Goal: Information Seeking & Learning: Check status

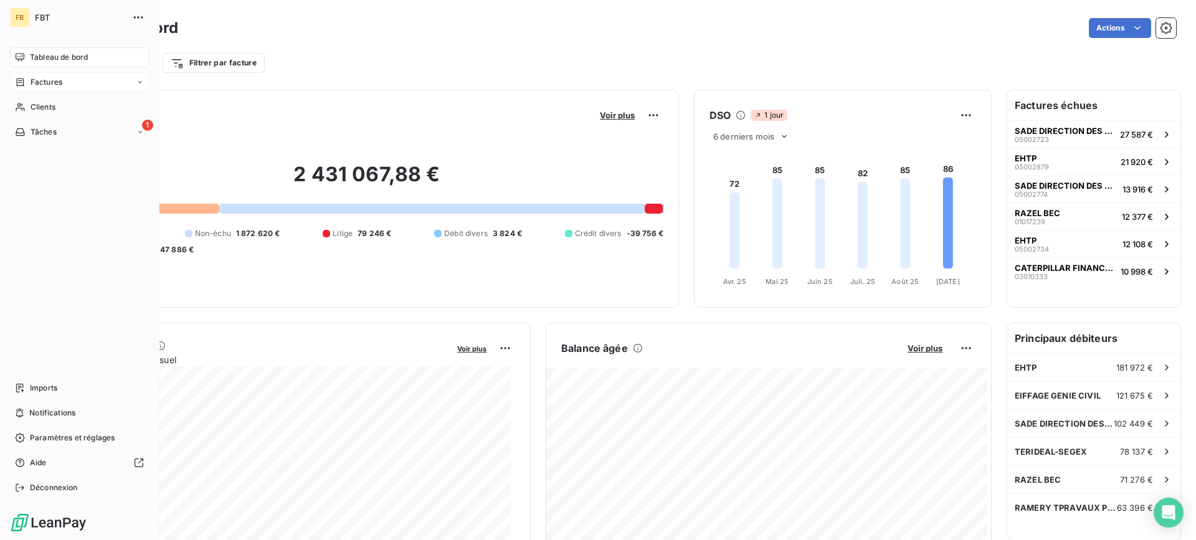
click at [17, 74] on div "Factures" at bounding box center [79, 82] width 139 height 20
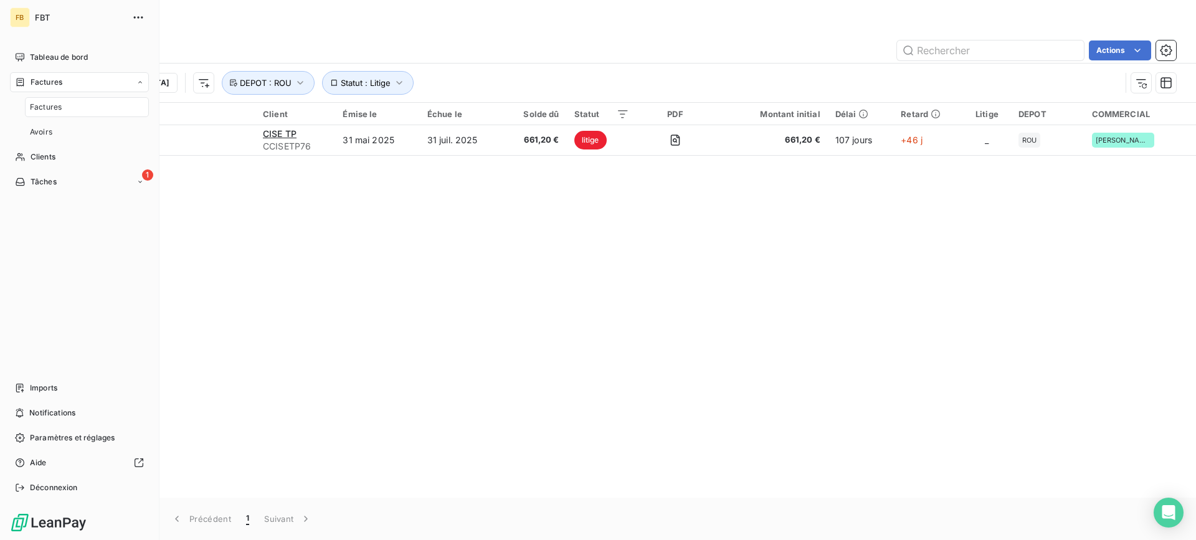
click at [52, 104] on span "Factures" at bounding box center [46, 107] width 32 height 11
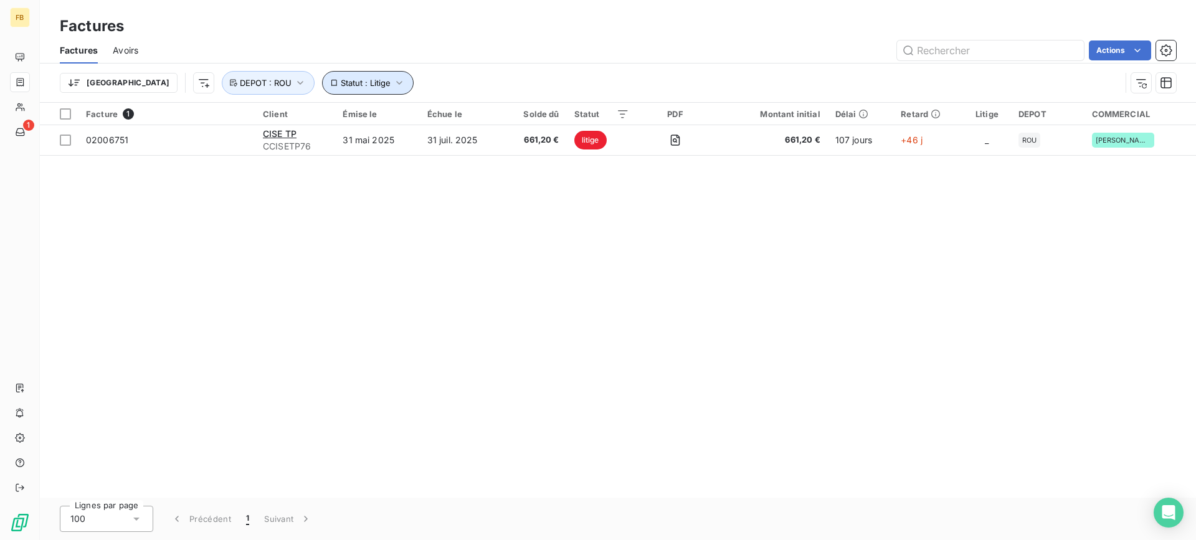
click at [341, 87] on span "Statut : Litige" at bounding box center [366, 83] width 50 height 10
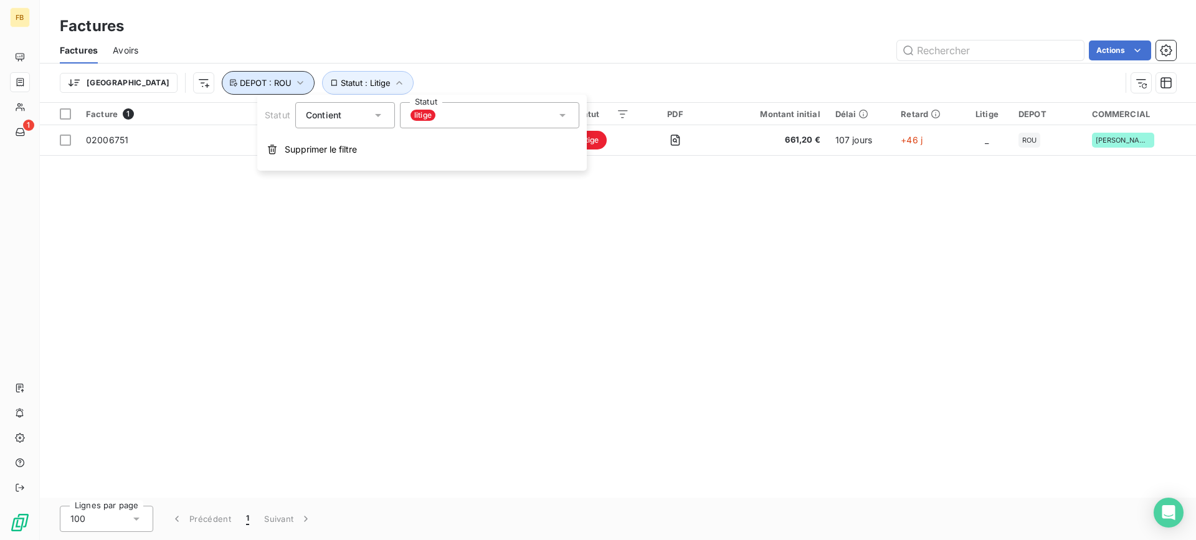
click at [222, 89] on button "DEPOT : ROU" at bounding box center [268, 83] width 93 height 24
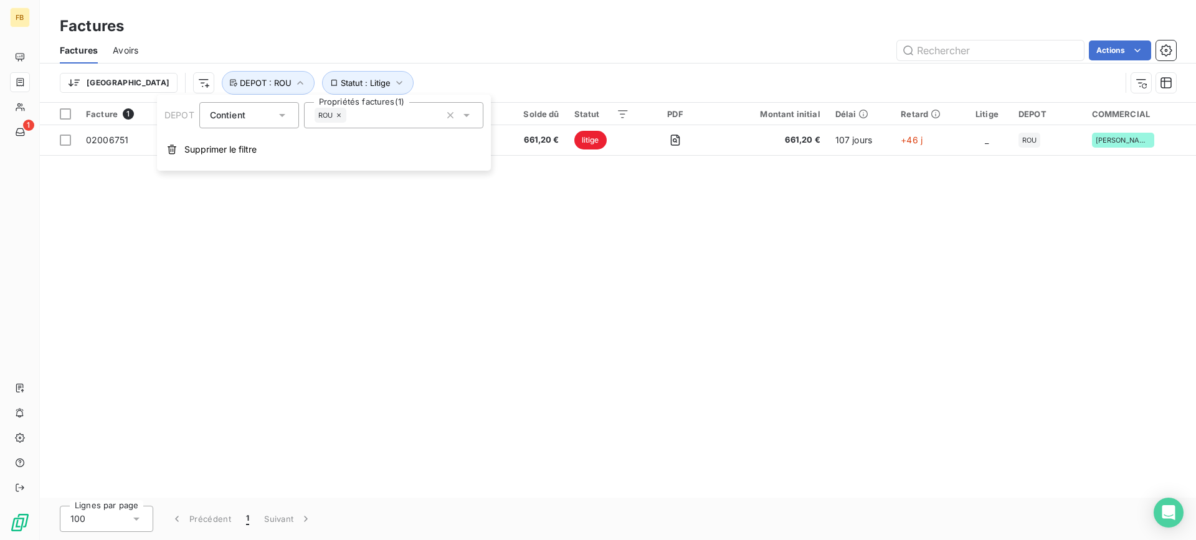
click at [338, 118] on icon at bounding box center [338, 115] width 7 height 7
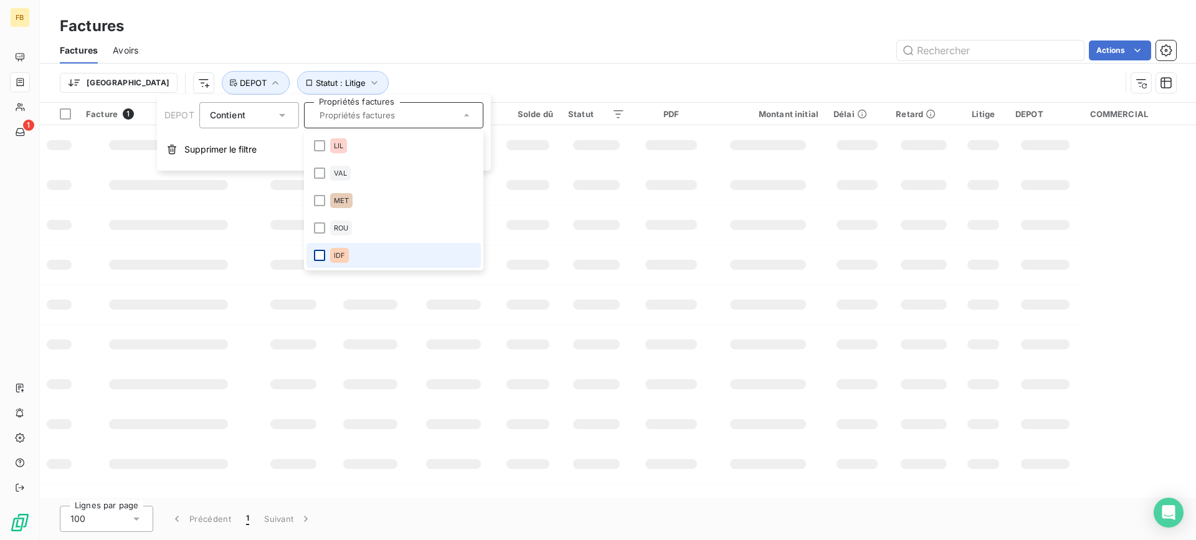
click at [317, 256] on div at bounding box center [319, 255] width 11 height 11
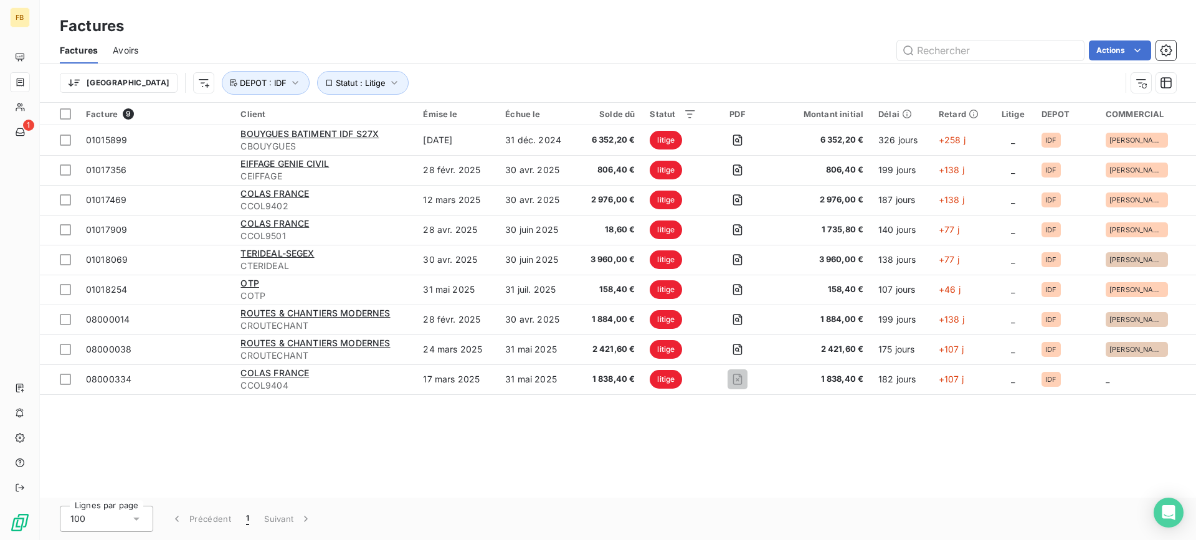
click at [421, 19] on div "Factures" at bounding box center [618, 26] width 1156 height 22
click at [477, 74] on div "Trier Statut : Litige DEPOT : IDF" at bounding box center [590, 83] width 1061 height 24
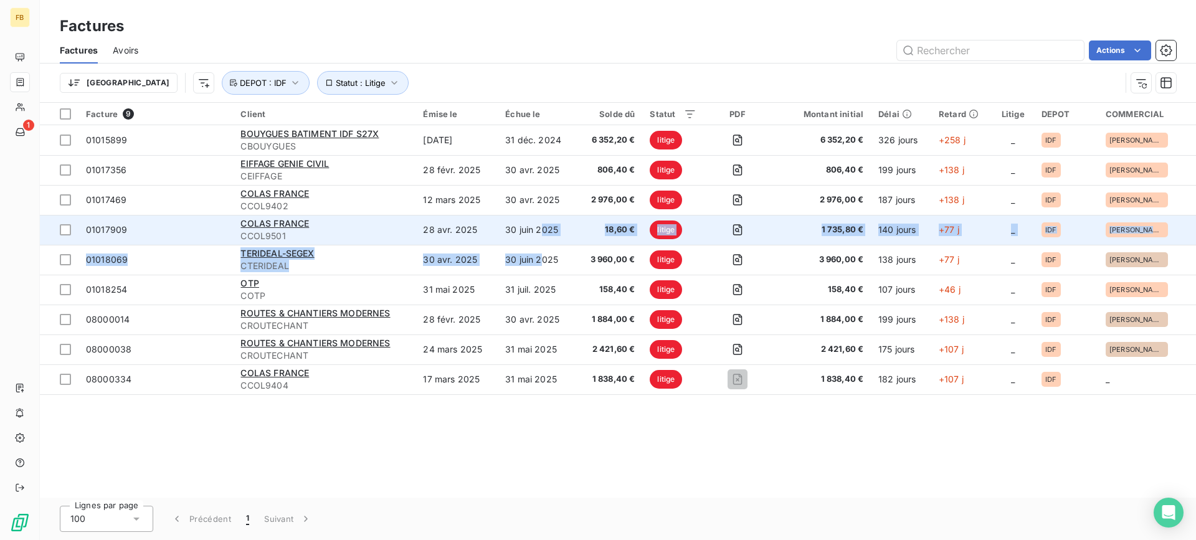
drag, startPoint x: 542, startPoint y: 245, endPoint x: 547, endPoint y: 236, distance: 10.0
click at [547, 236] on tbody "01015899 BOUYGUES BATIMENT IDF S27X CBOUYGUES [DATE] [DATE] 6 352,20 € litige 6…" at bounding box center [618, 259] width 1156 height 269
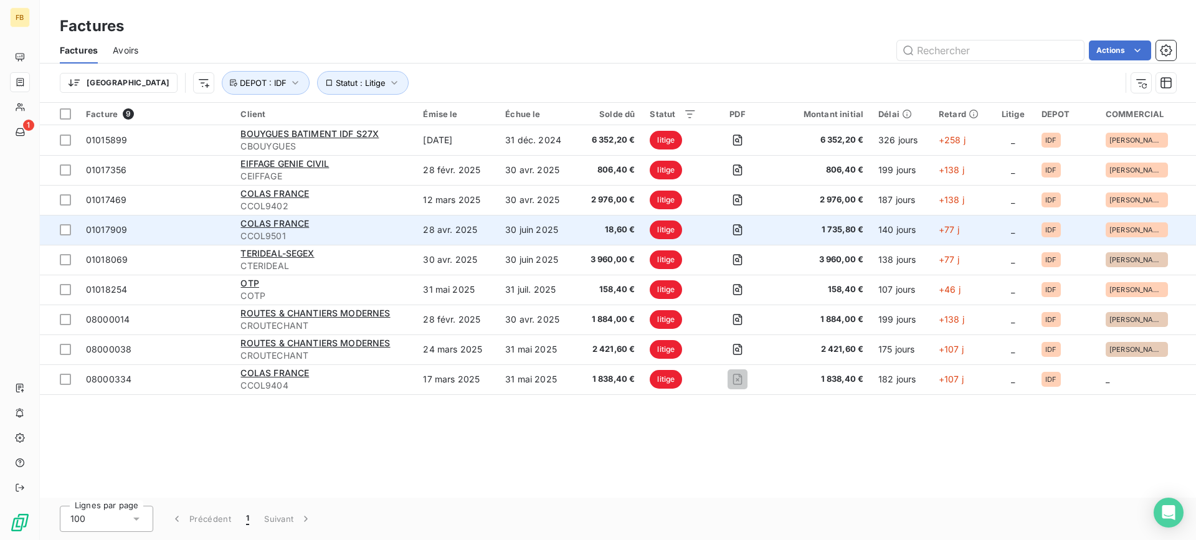
click at [497, 232] on td "28 avr. 2025" at bounding box center [456, 230] width 82 height 30
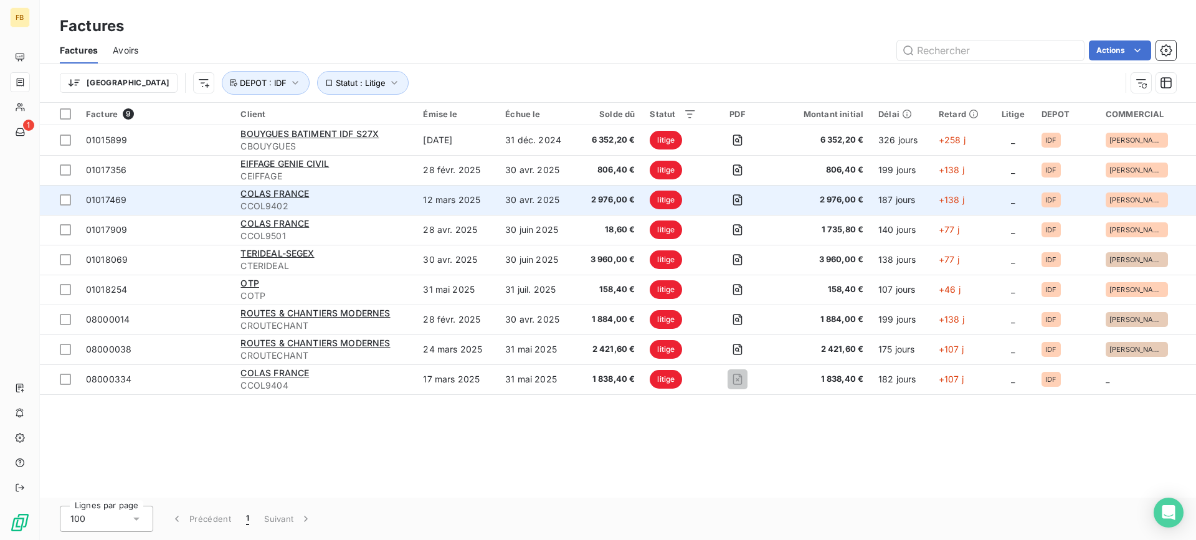
click at [437, 204] on td "12 mars 2025" at bounding box center [456, 200] width 82 height 30
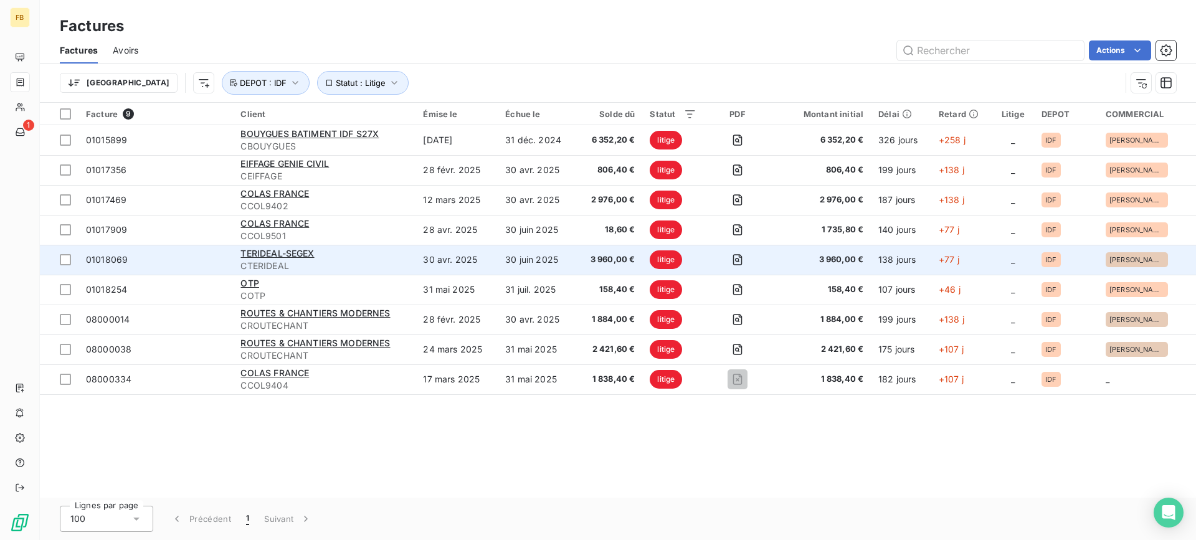
click at [353, 255] on div "TERIDEAL-SEGEX" at bounding box center [324, 253] width 168 height 12
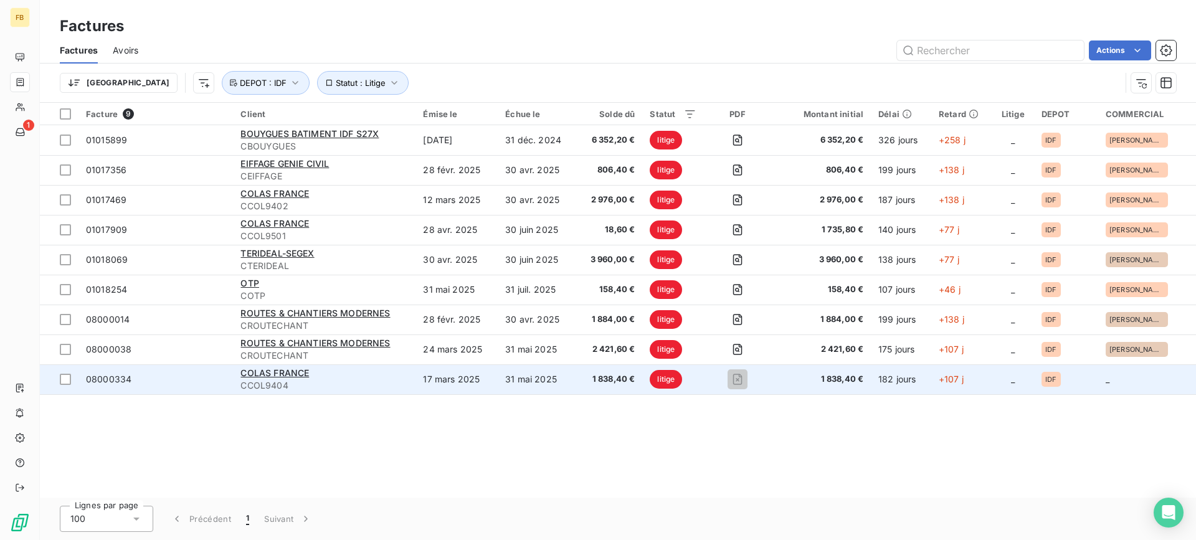
click at [466, 387] on td "17 mars 2025" at bounding box center [456, 379] width 82 height 30
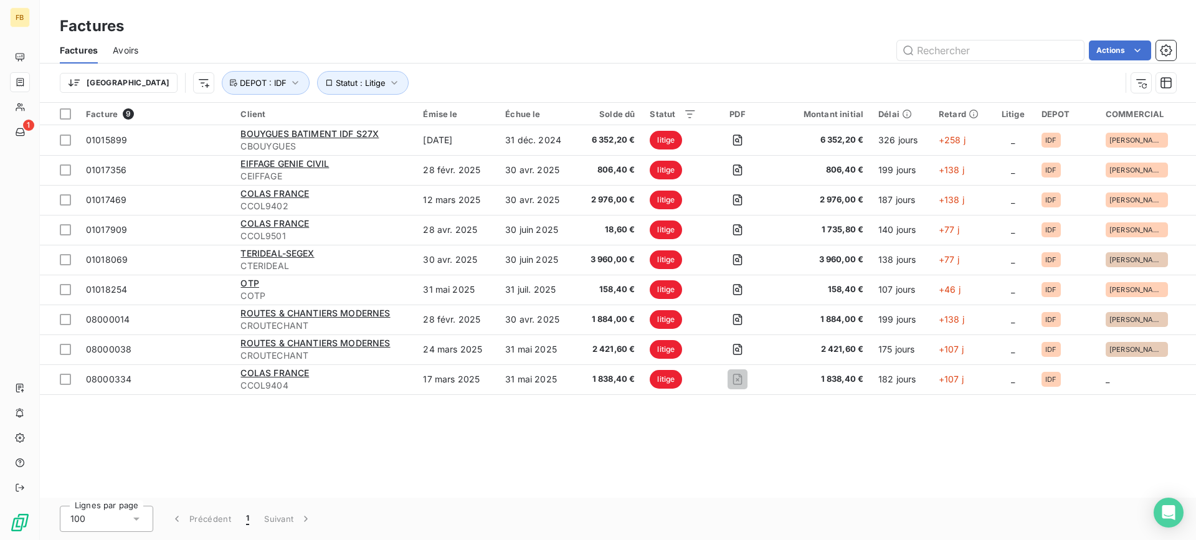
click at [579, 458] on div "Facture 9 Client Émise le Échue le Solde dû Statut PDF Montant initial Délai Re…" at bounding box center [618, 300] width 1156 height 395
click at [461, 443] on div "Facture 9 Client Émise le Échue le Solde dû Statut PDF Montant initial Délai Re…" at bounding box center [618, 300] width 1156 height 395
click at [541, 434] on div "Facture 9 Client Émise le Échue le Solde dû Statut PDF Montant initial Délai Re…" at bounding box center [618, 300] width 1156 height 395
click at [320, 92] on button "Statut : Litige" at bounding box center [363, 83] width 92 height 24
click at [462, 119] on div "litige" at bounding box center [484, 115] width 179 height 26
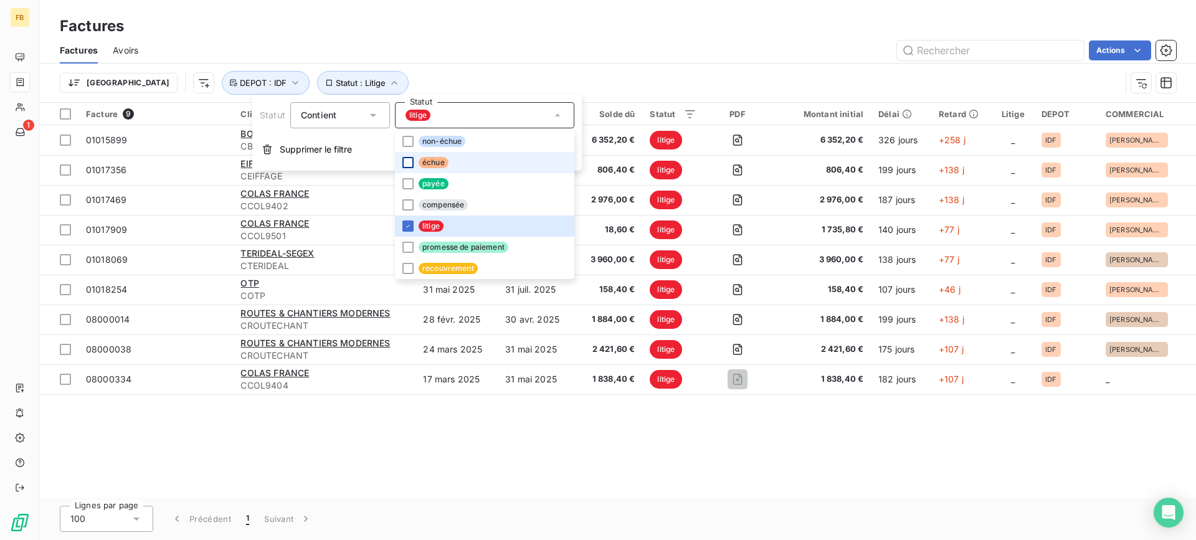
click at [410, 167] on div at bounding box center [407, 162] width 11 height 11
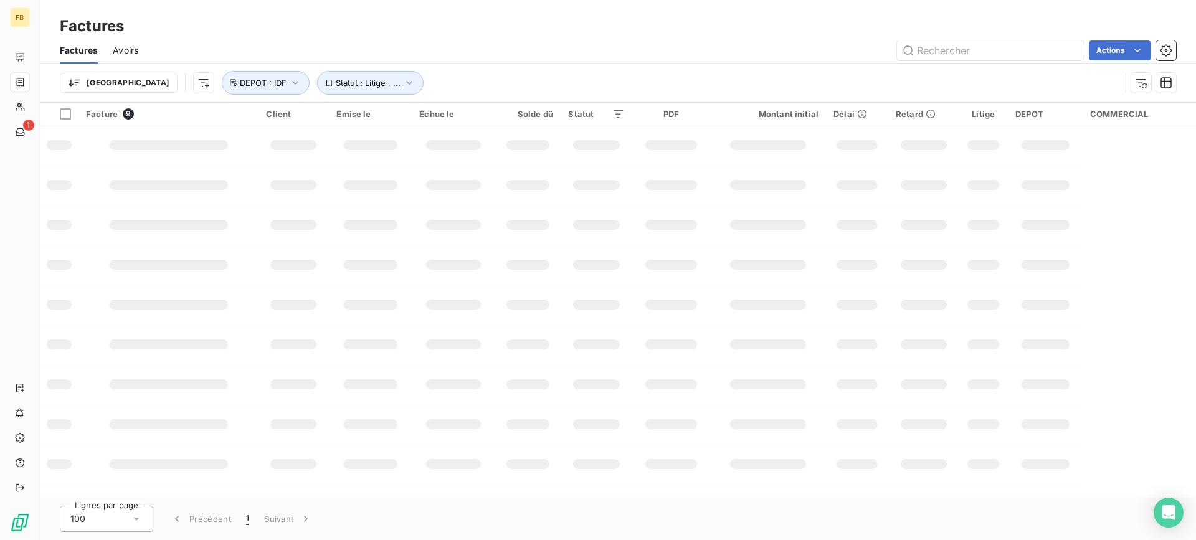
click at [500, 45] on div "Actions" at bounding box center [664, 50] width 1023 height 20
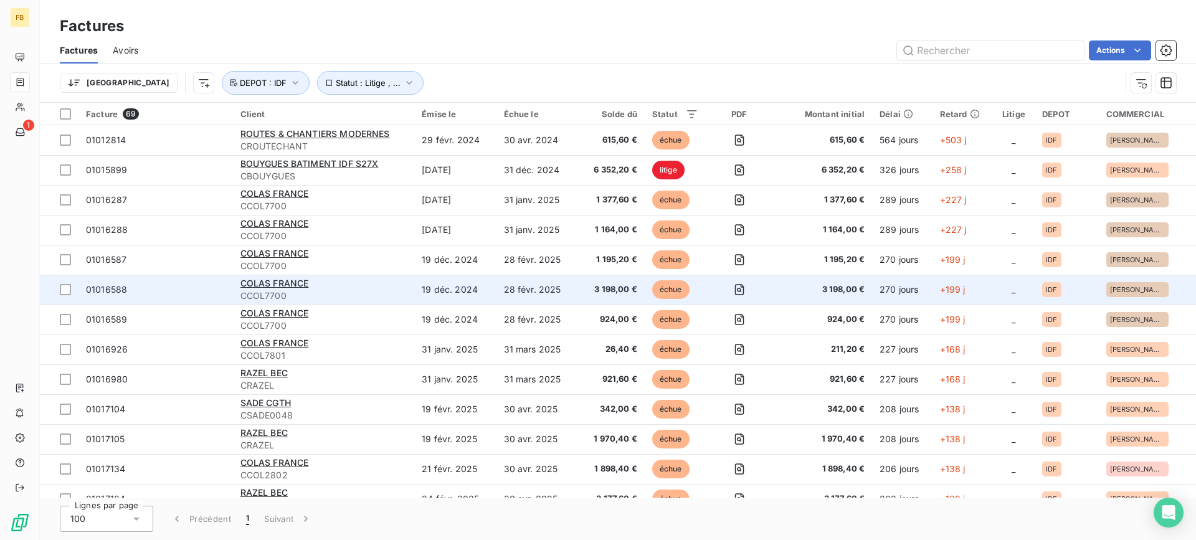
click at [333, 287] on div "COLAS FRANCE" at bounding box center [323, 283] width 167 height 12
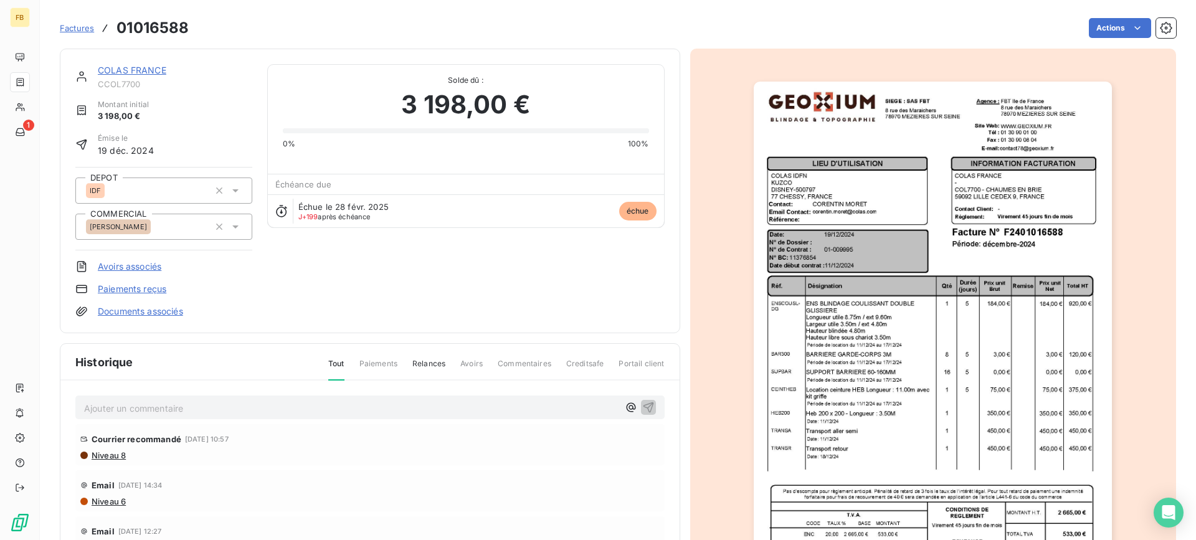
click at [132, 75] on link "COLAS FRANCE" at bounding box center [132, 70] width 69 height 11
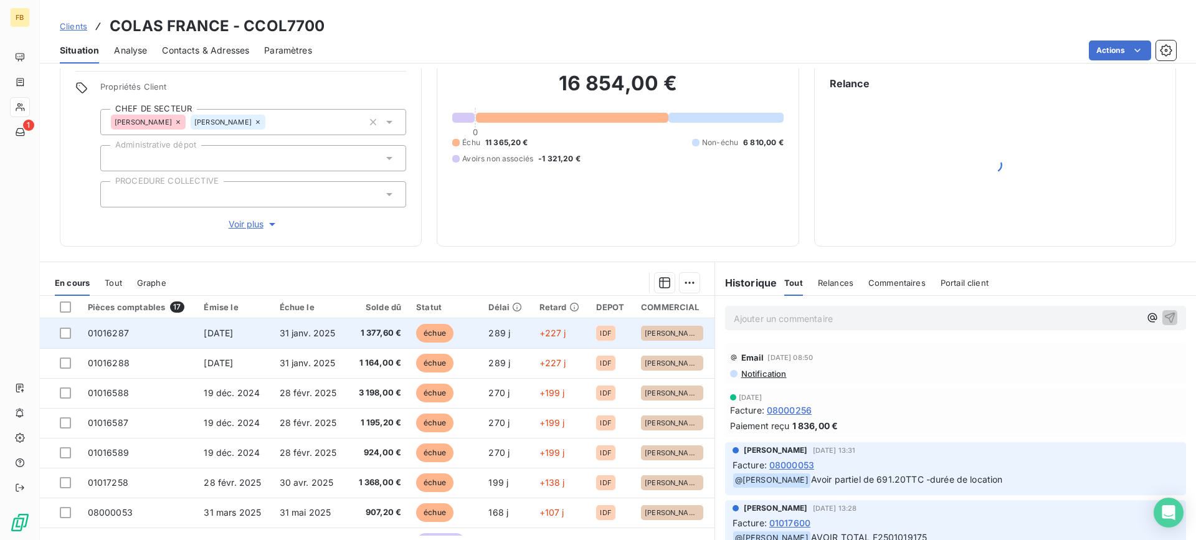
scroll to position [125, 0]
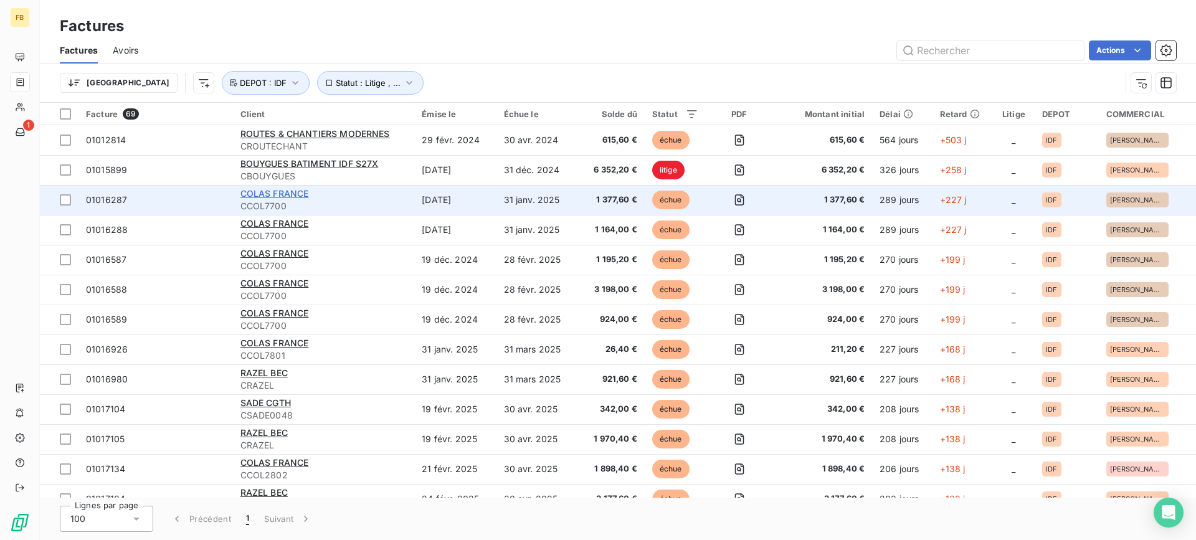
click at [287, 198] on span "COLAS FRANCE" at bounding box center [274, 193] width 69 height 11
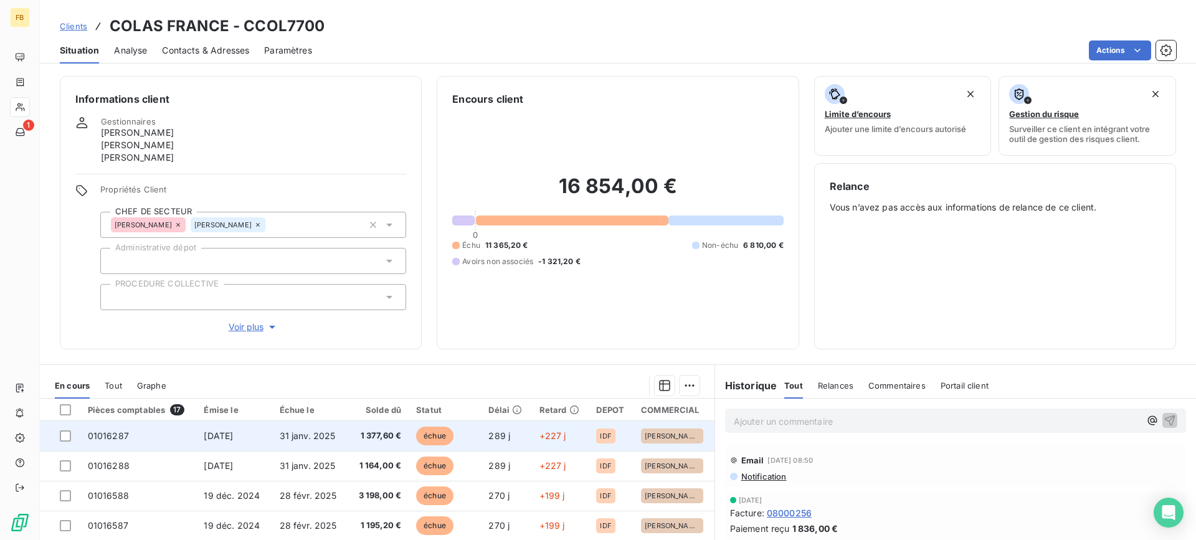
click at [136, 439] on td "01016287" at bounding box center [138, 436] width 116 height 30
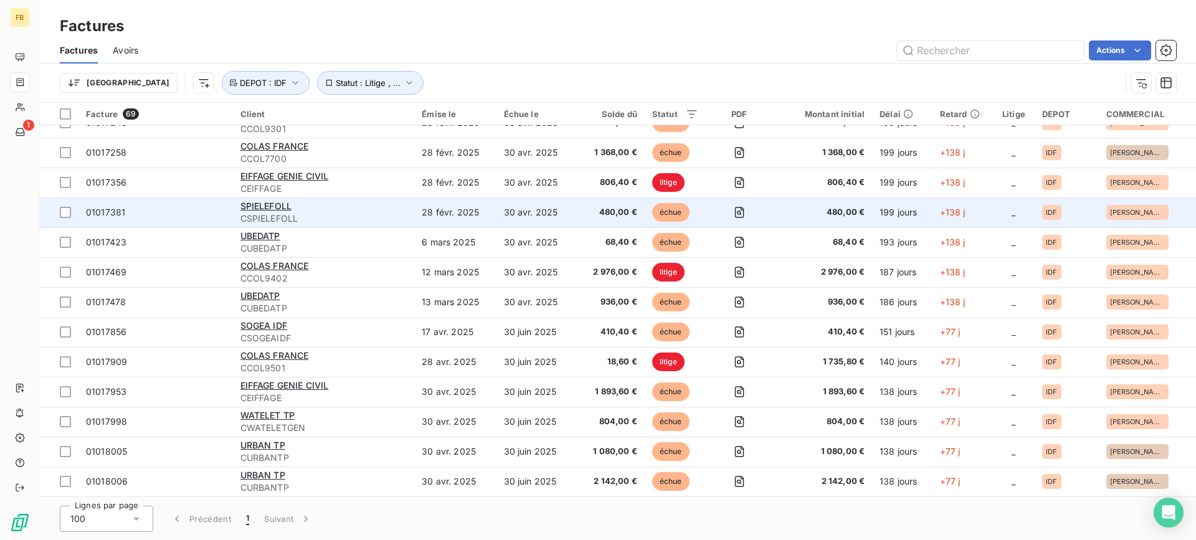
scroll to position [498, 0]
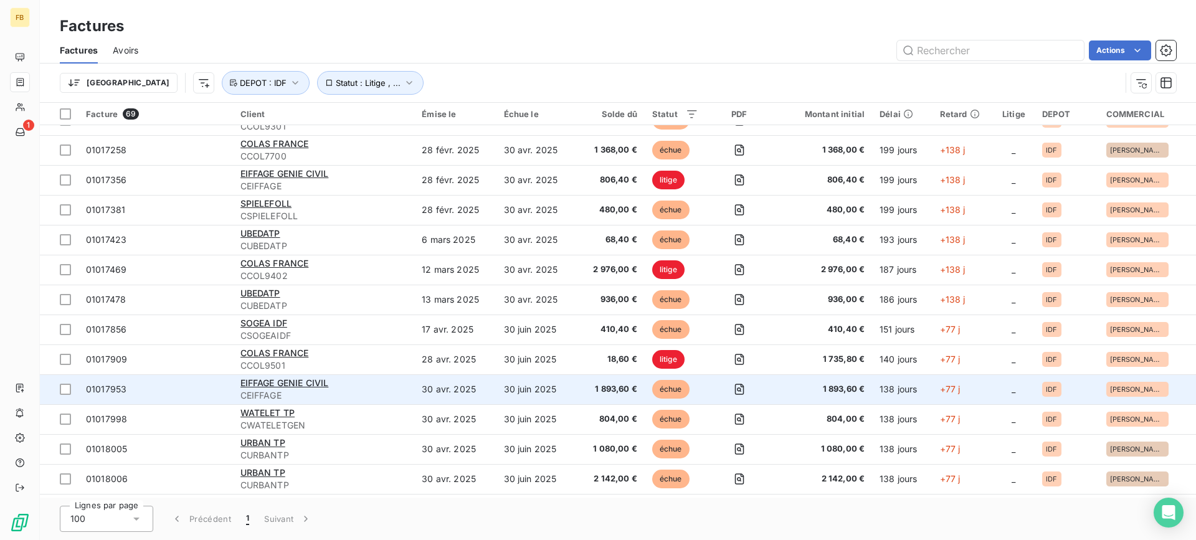
click at [356, 386] on div "EIFFAGE GENIE CIVIL" at bounding box center [323, 383] width 167 height 12
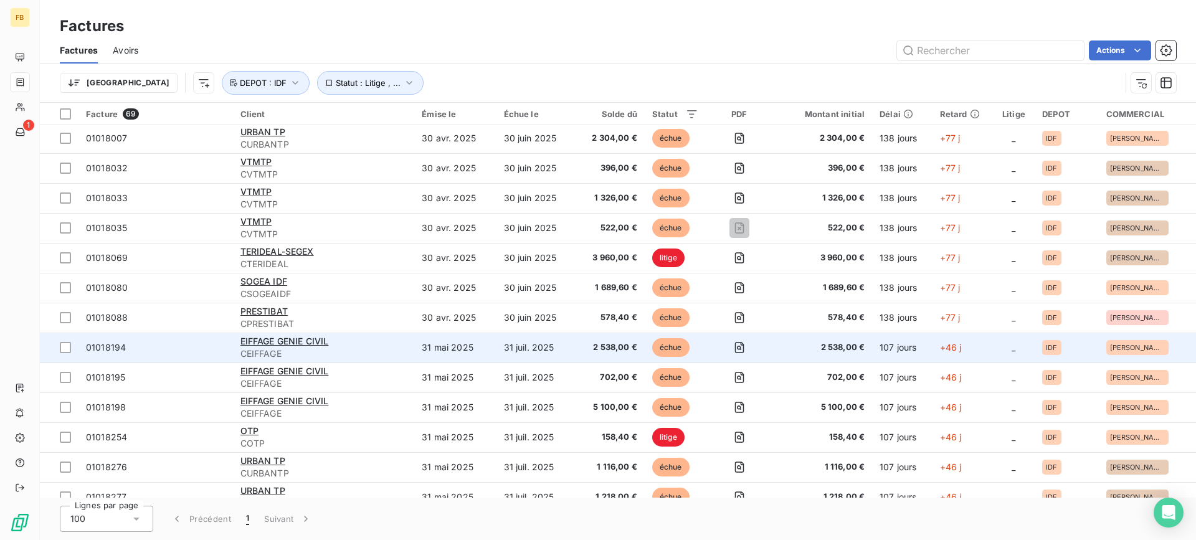
scroll to position [872, 0]
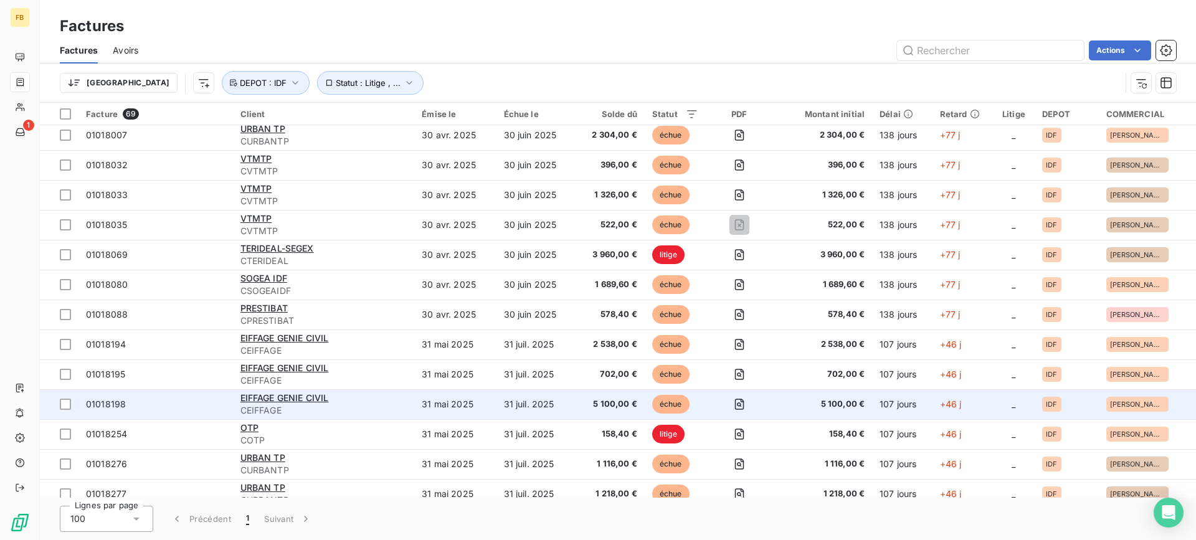
click at [392, 404] on span "CEIFFAGE" at bounding box center [323, 410] width 167 height 12
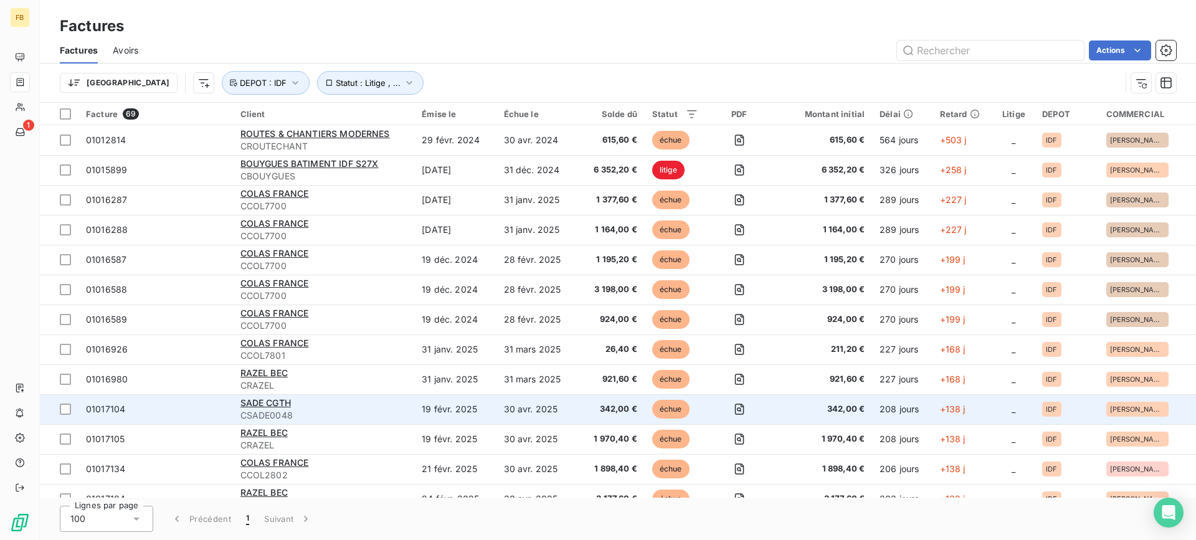
click at [395, 410] on span "CSADE0048" at bounding box center [323, 415] width 167 height 12
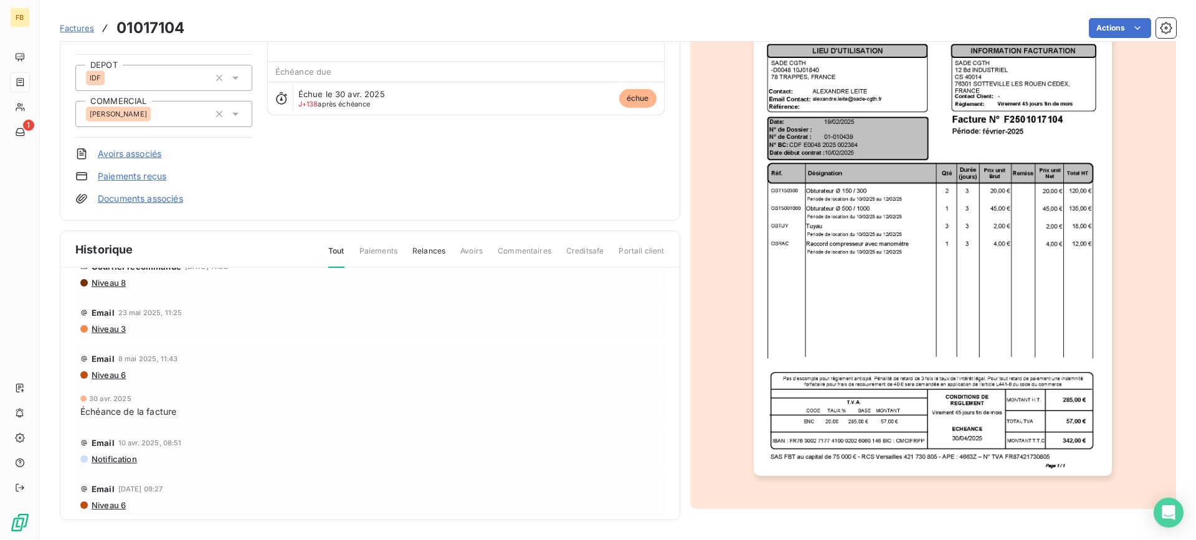
scroll to position [107, 0]
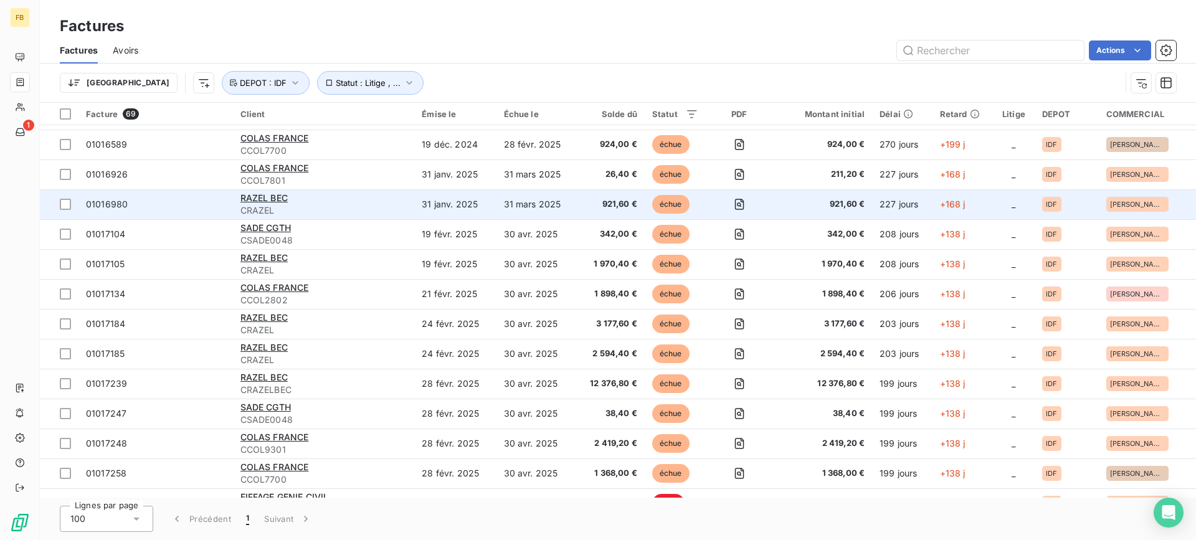
scroll to position [187, 0]
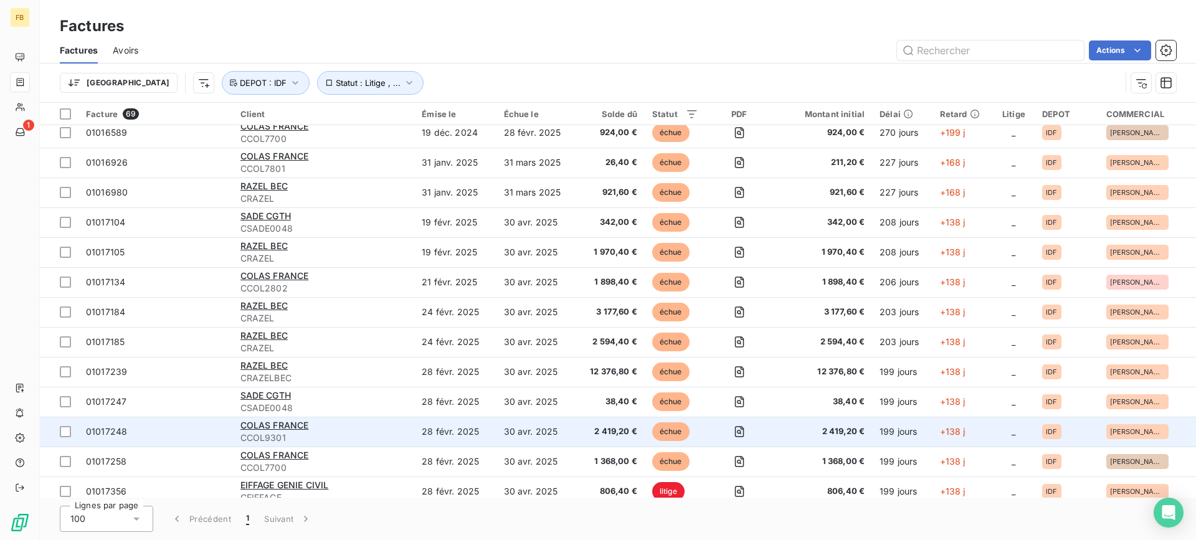
click at [449, 442] on td "28 févr. 2025" at bounding box center [455, 432] width 82 height 30
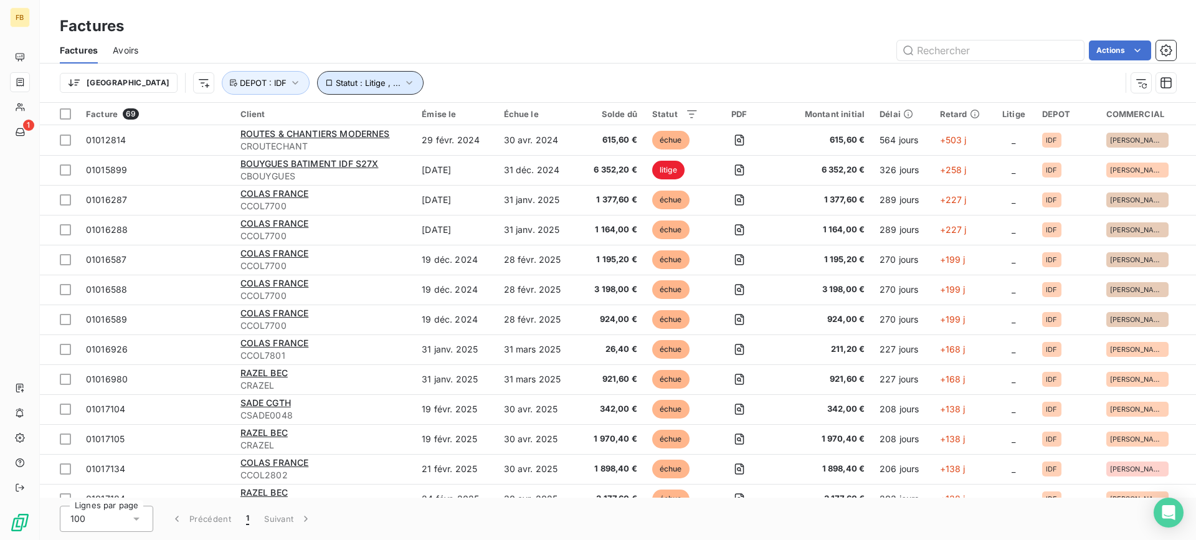
click at [334, 89] on button "Statut : Litige , ..." at bounding box center [370, 83] width 107 height 24
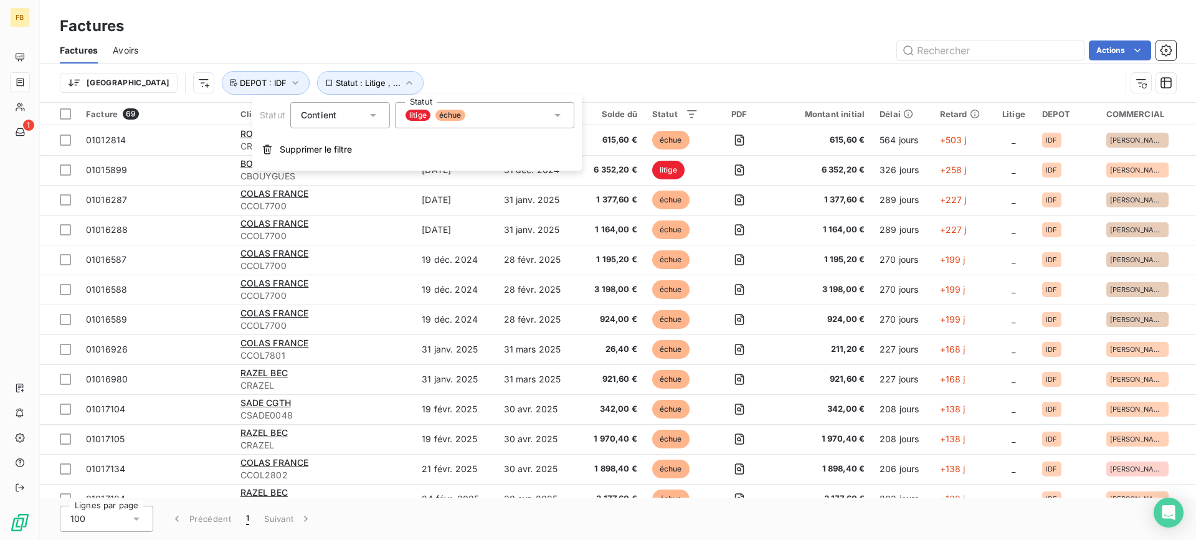
click at [473, 120] on div "litige échue" at bounding box center [484, 115] width 179 height 26
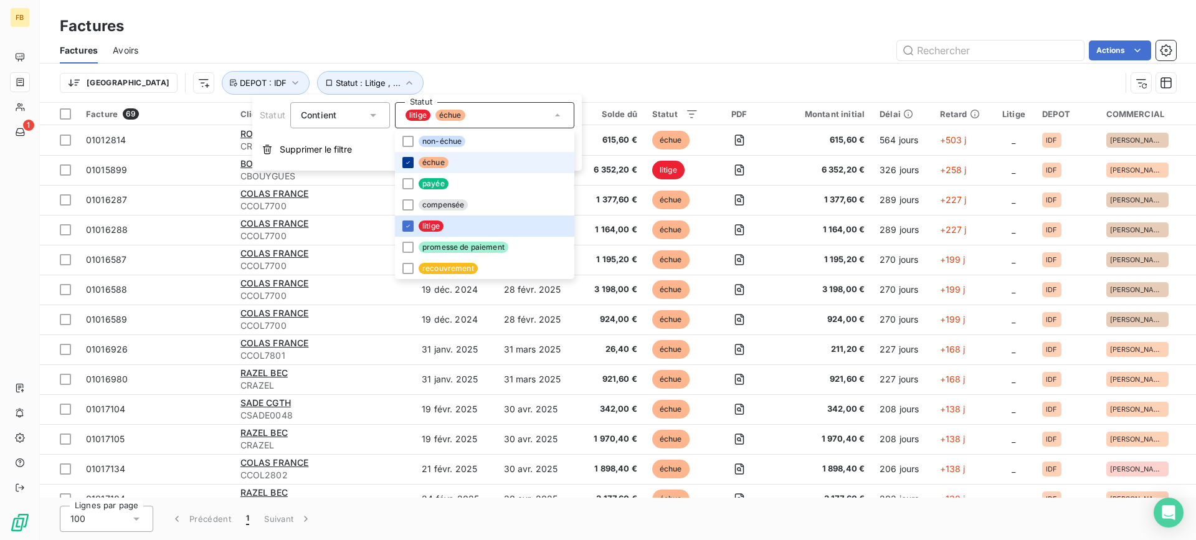
click at [404, 165] on icon at bounding box center [407, 162] width 7 height 7
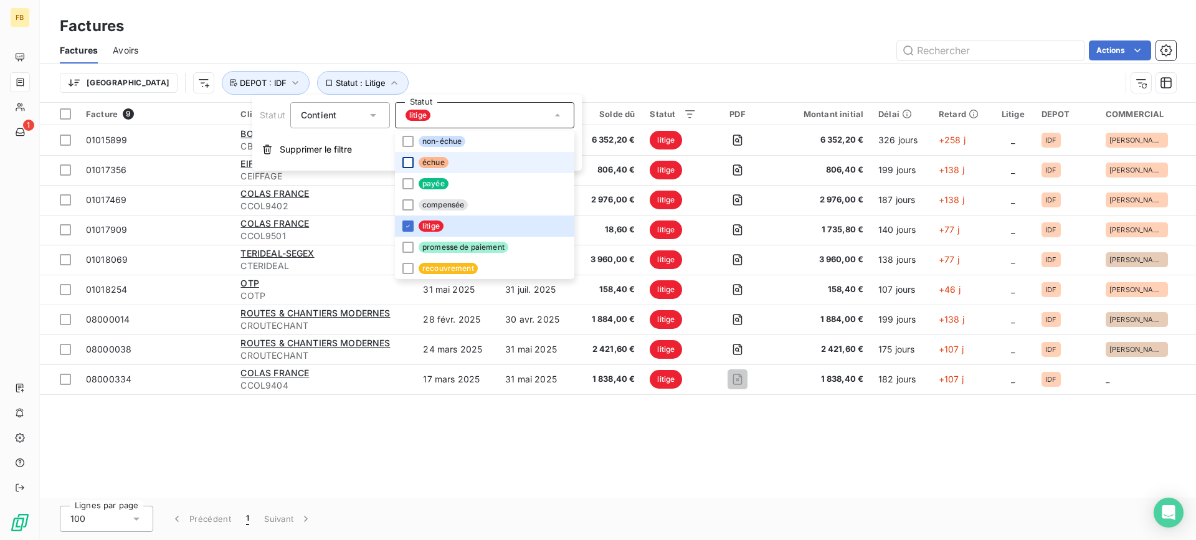
click at [447, 49] on div "Actions" at bounding box center [664, 50] width 1023 height 20
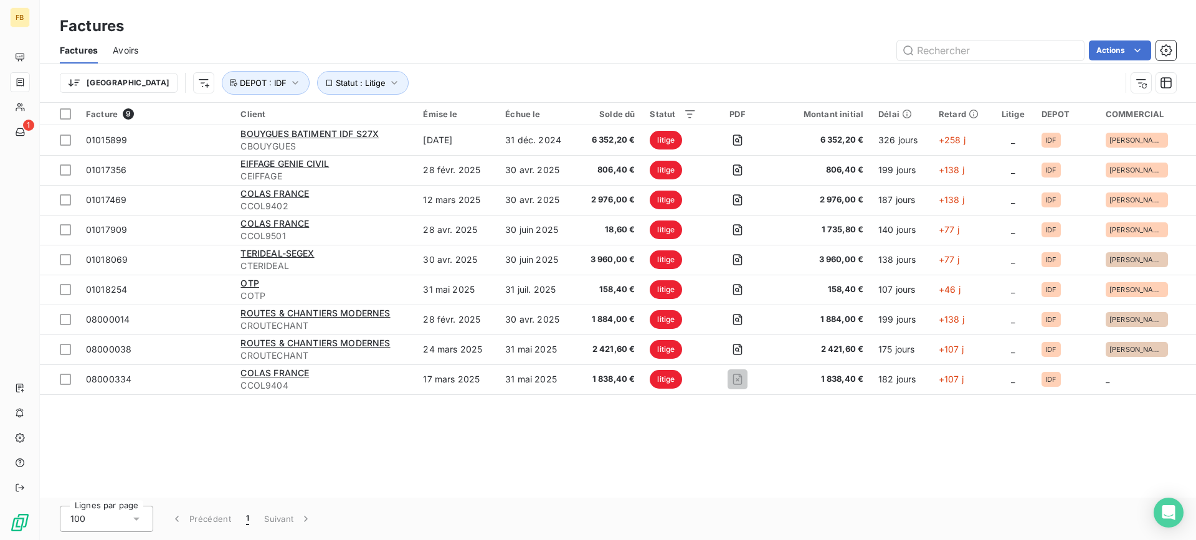
click at [558, 462] on div "Facture 9 Client Émise le Échue le Solde dû Statut PDF Montant initial Délai Re…" at bounding box center [618, 300] width 1156 height 395
